Goal: Navigation & Orientation: Find specific page/section

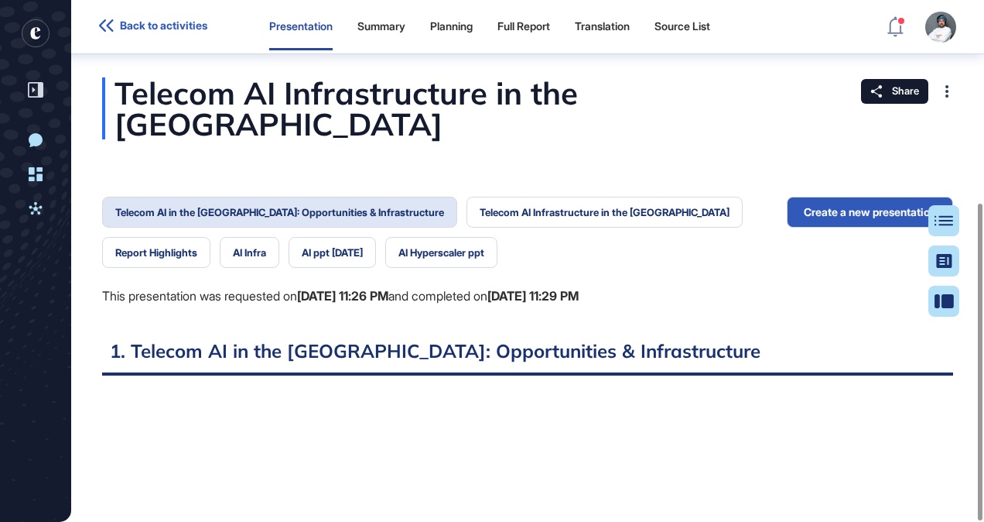
scroll to position [6, 1]
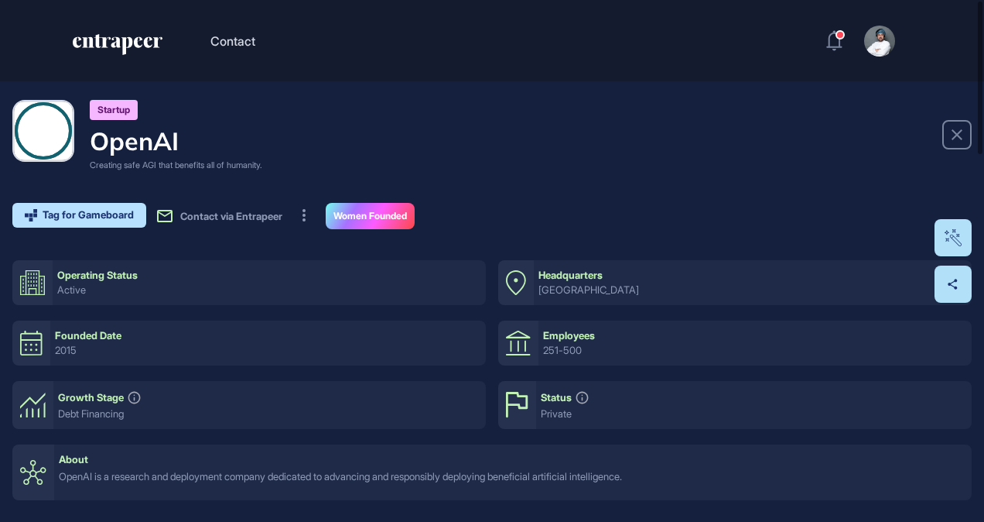
scroll to position [1, 1]
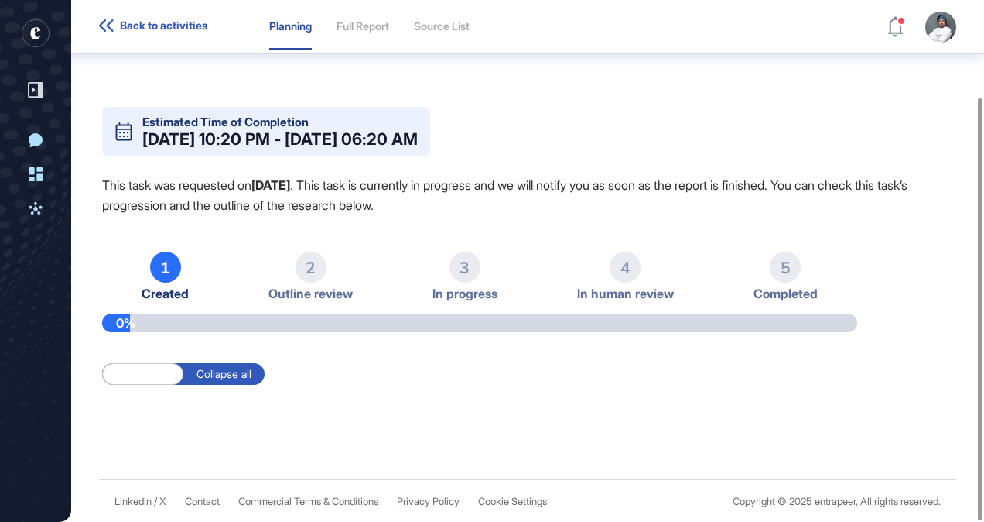
scroll to position [121, 0]
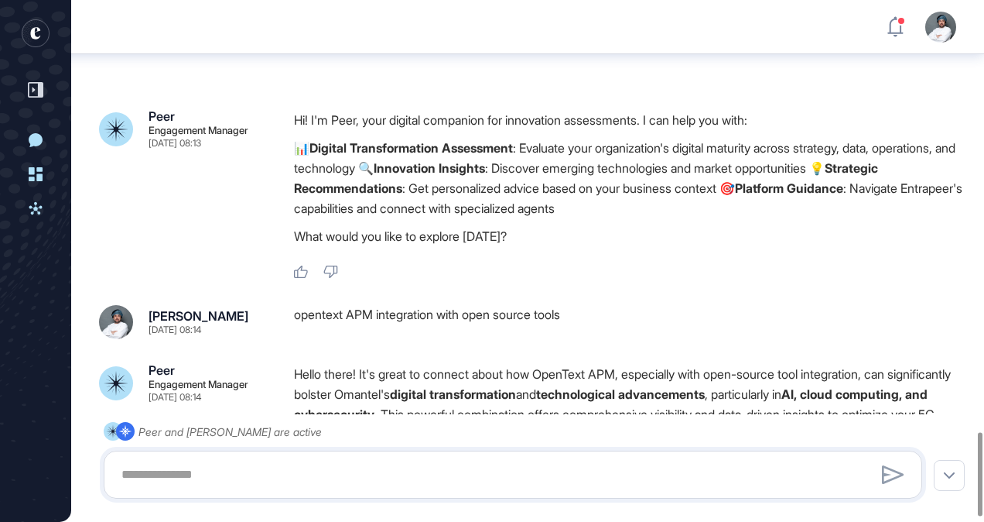
scroll to position [2684, 0]
